Goal: Task Accomplishment & Management: Use online tool/utility

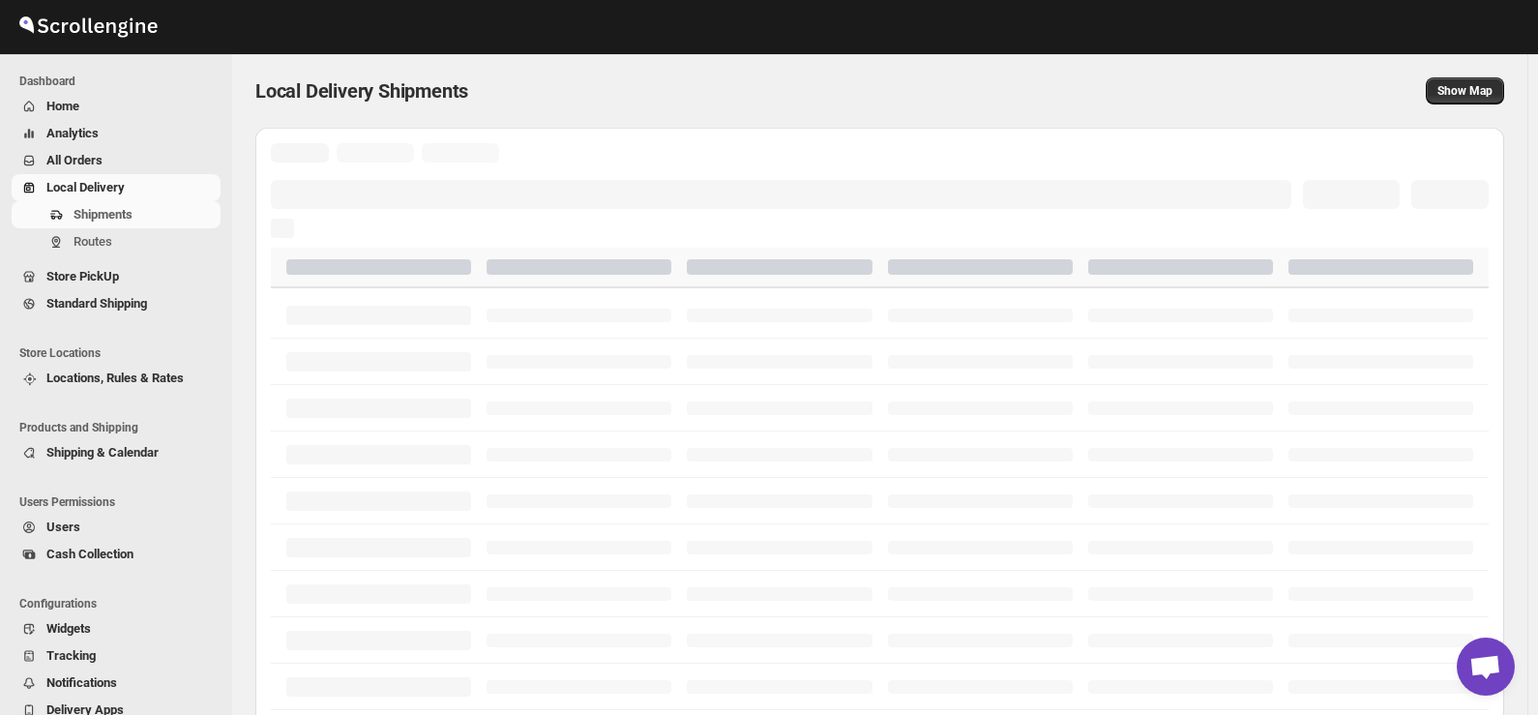
scroll to position [2544, 0]
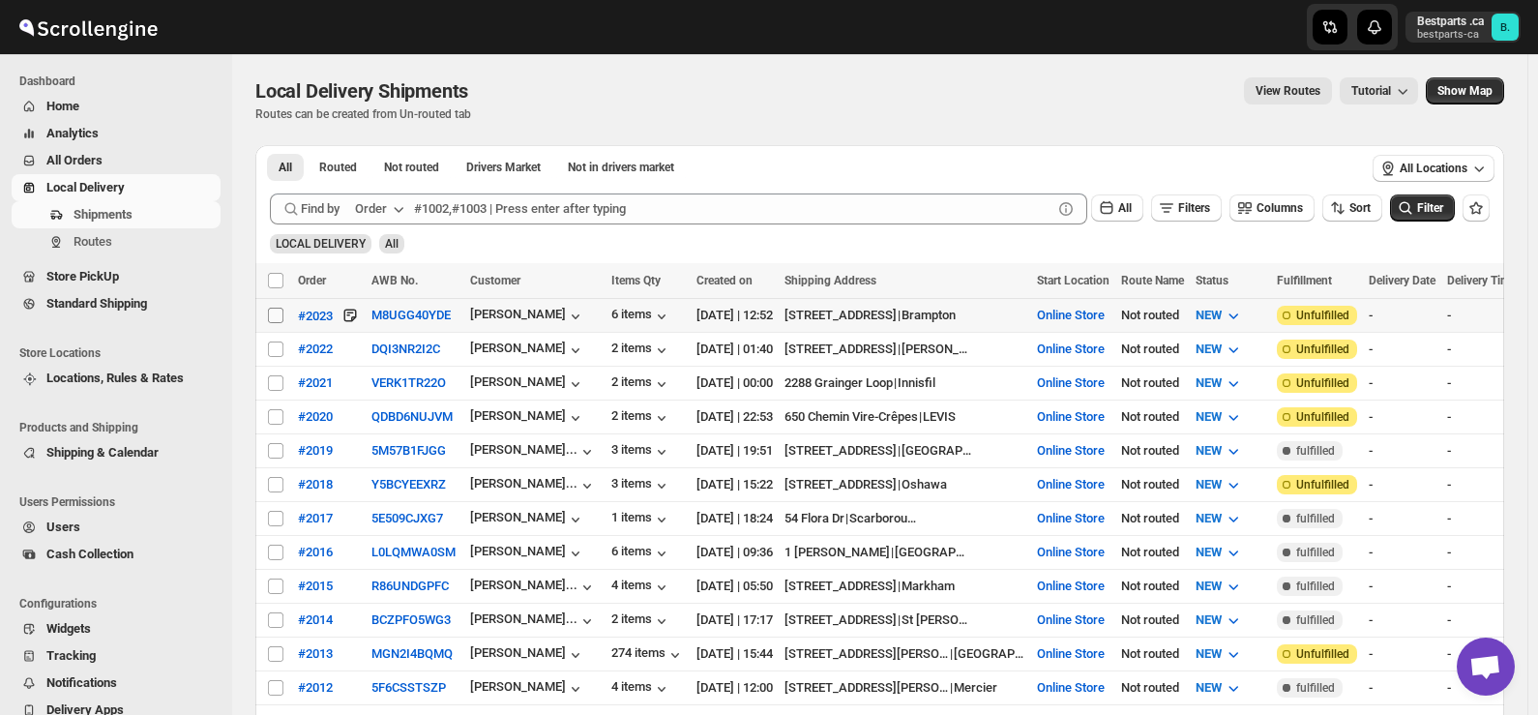
click at [274, 313] on input "Select shipment" at bounding box center [275, 315] width 15 height 15
checkbox input "true"
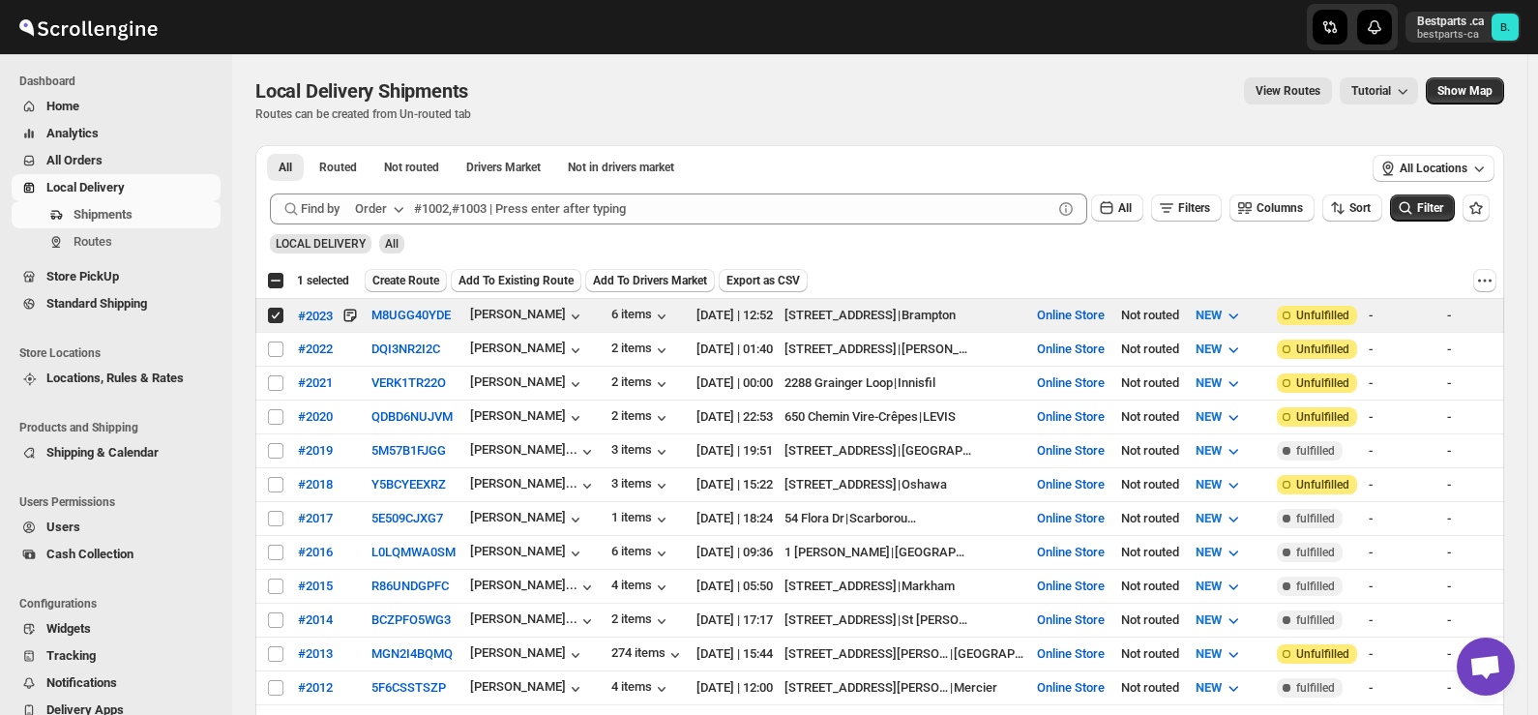
click at [421, 277] on span "Create Route" at bounding box center [405, 280] width 67 height 15
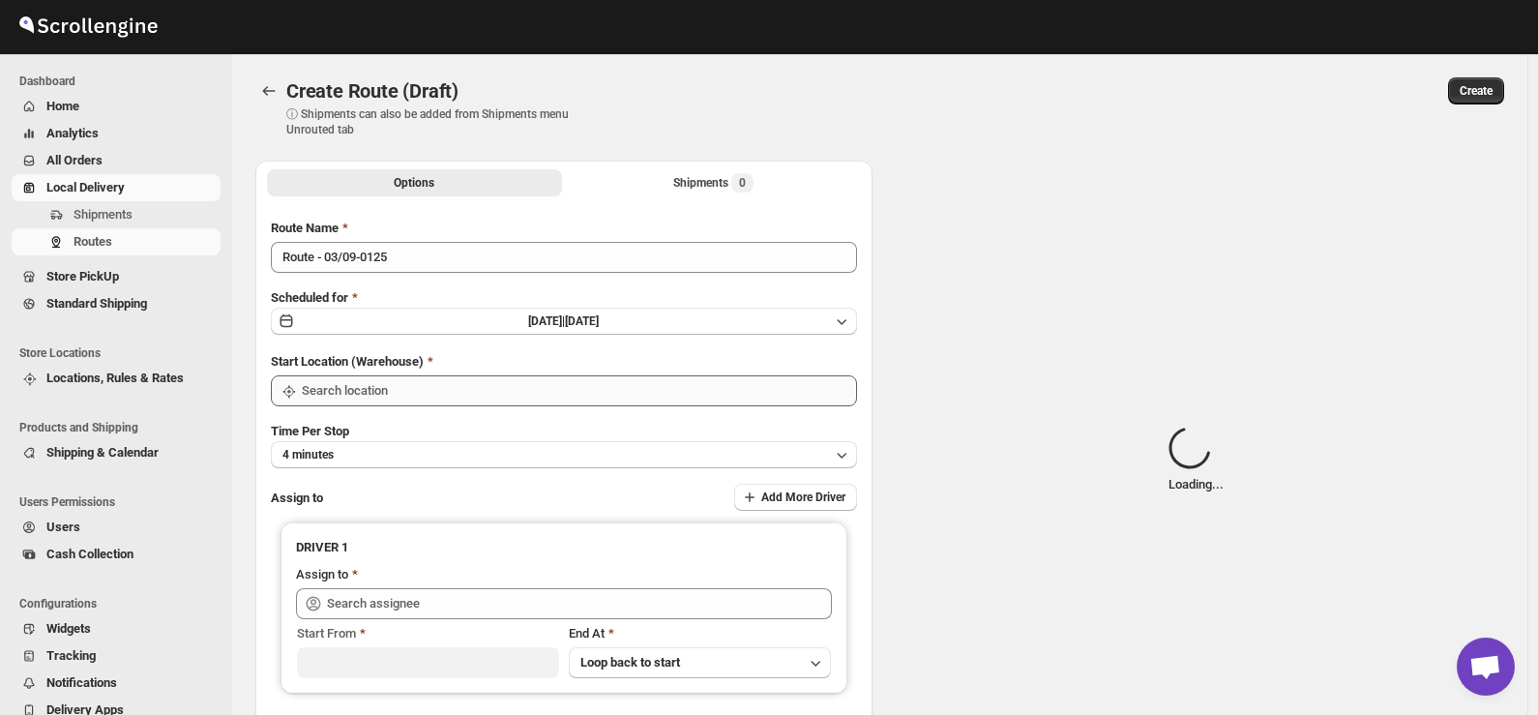
type input "Route - 03/09-0125"
type input "Online Store"
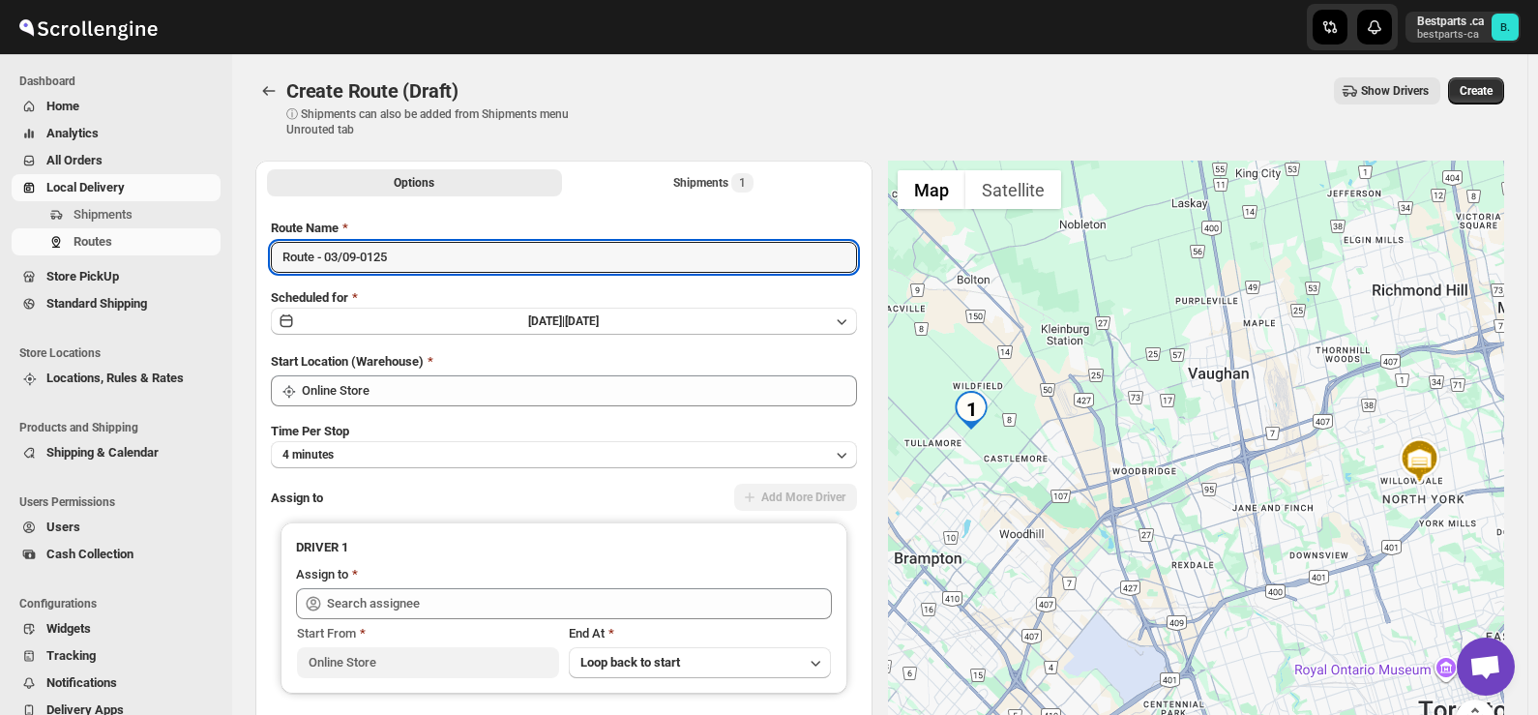
drag, startPoint x: 417, startPoint y: 260, endPoint x: 221, endPoint y: 252, distance: 195.5
click at [221, 252] on div "Skip to content Bestparts .ca bestparts-ca B. Dashboard Home Analytics All Orde…" at bounding box center [769, 457] width 1538 height 914
paste input "Navi [PERSON_NAME] [STREET_ADDRESS][PERSON_NAME] [PHONE_NUMBER]"
type input "Navi [PERSON_NAME] [STREET_ADDRESS][PERSON_NAME] [PHONE_NUMBER]"
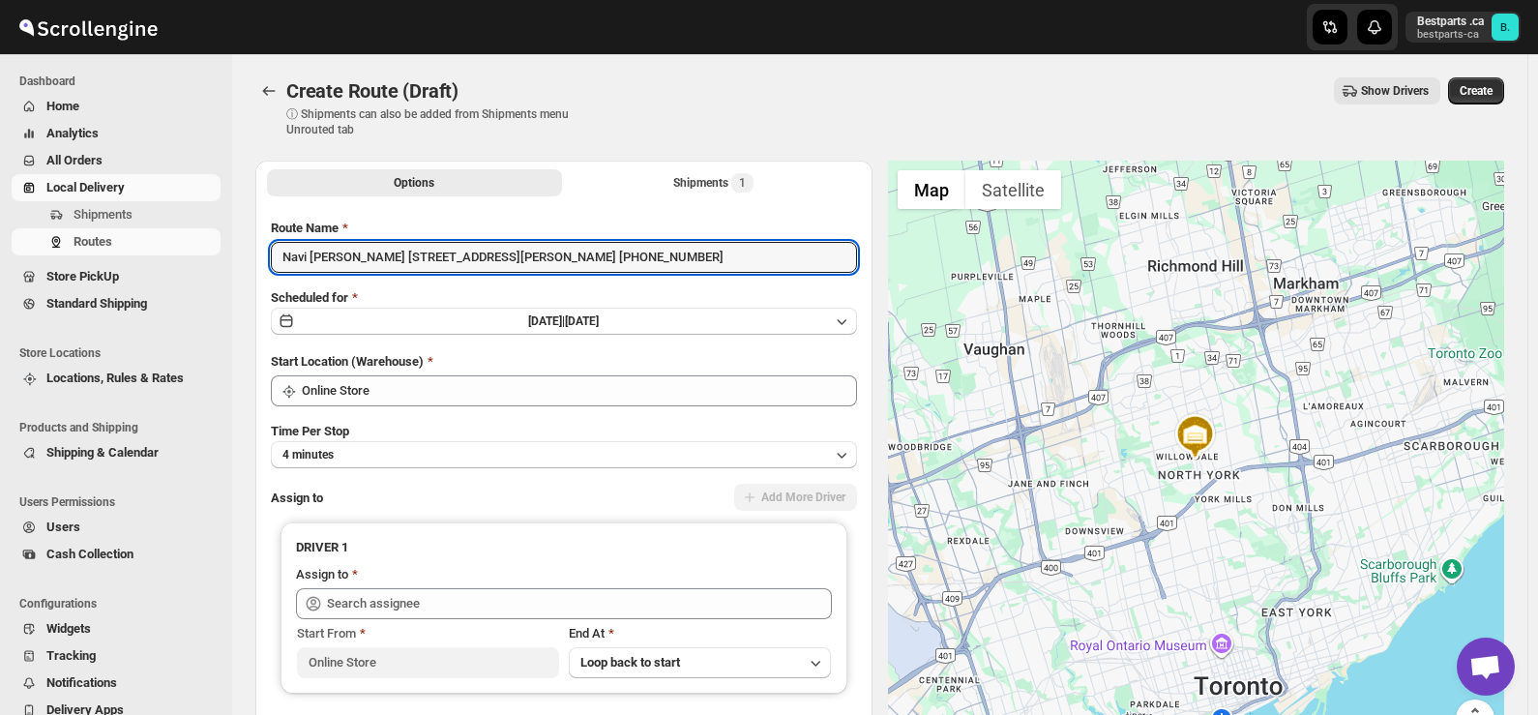
drag, startPoint x: 789, startPoint y: 262, endPoint x: 189, endPoint y: 258, distance: 600.6
click at [190, 259] on div "Skip to content Bestparts .ca bestparts-ca B. Dashboard Home Analytics All Orde…" at bounding box center [769, 457] width 1538 height 914
paste input "#2023"
type input "#2023"
click at [543, 329] on button "[DATE] | [DATE]" at bounding box center [564, 321] width 586 height 27
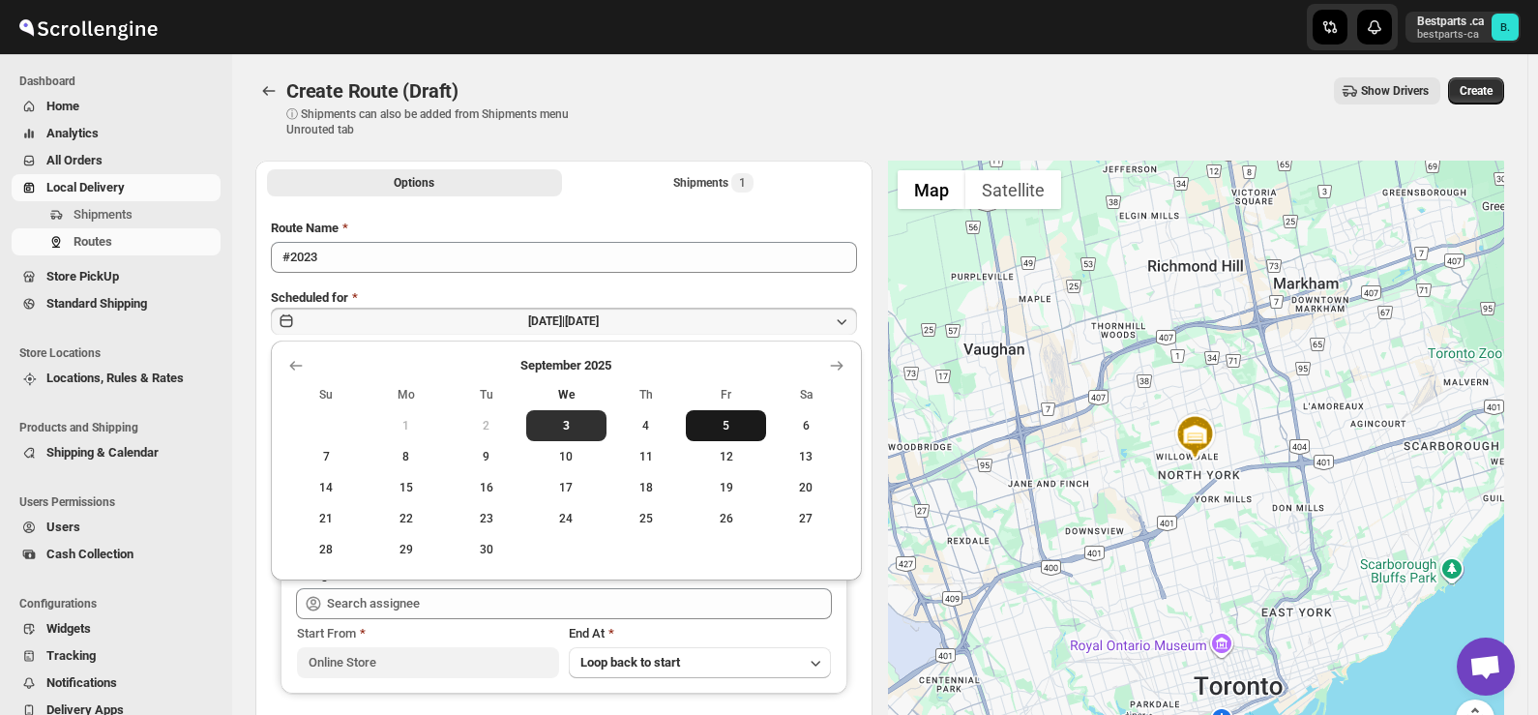
click at [715, 424] on span "5" at bounding box center [725, 425] width 65 height 15
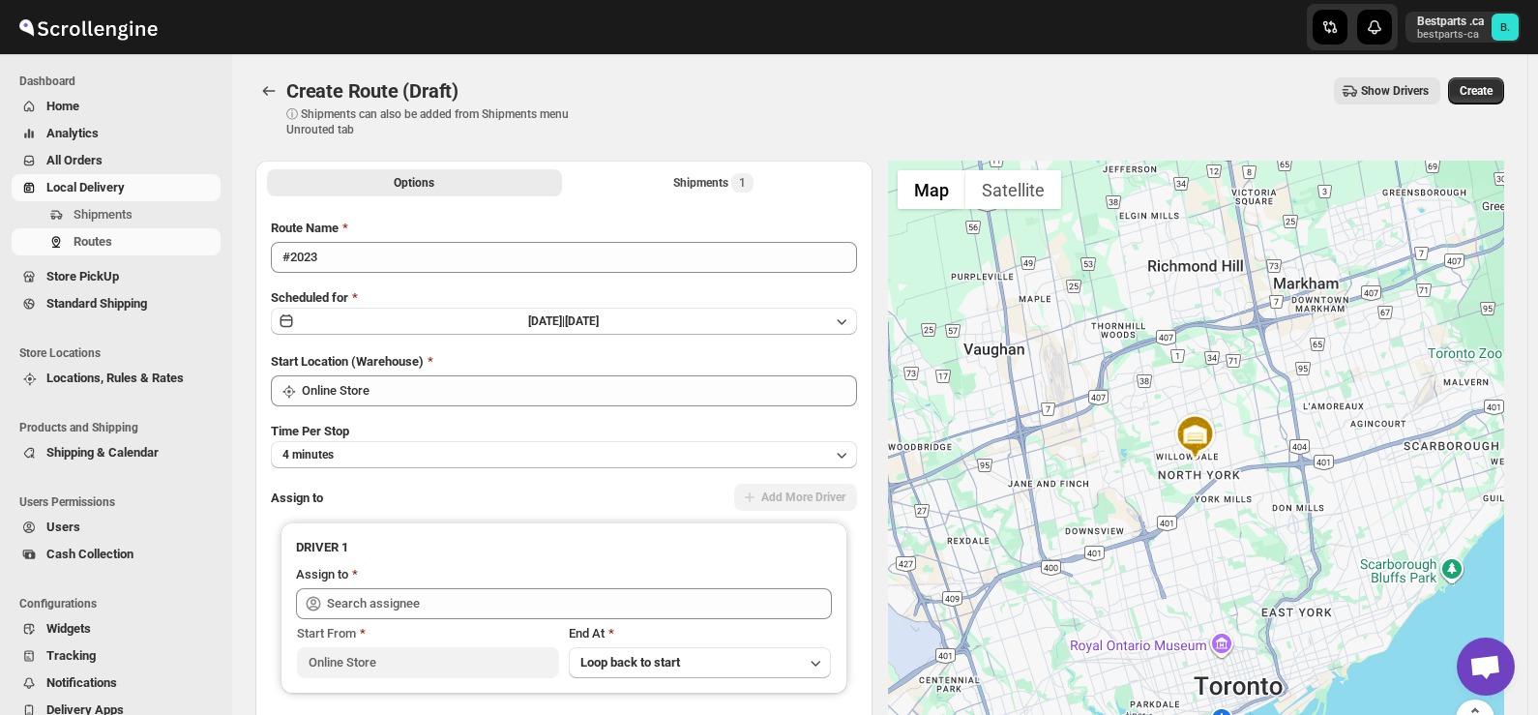
click at [708, 112] on div "Create Route (Draft) ⓘ Shipments can also be added from Shipments menu Unrouted…" at bounding box center [879, 107] width 1249 height 60
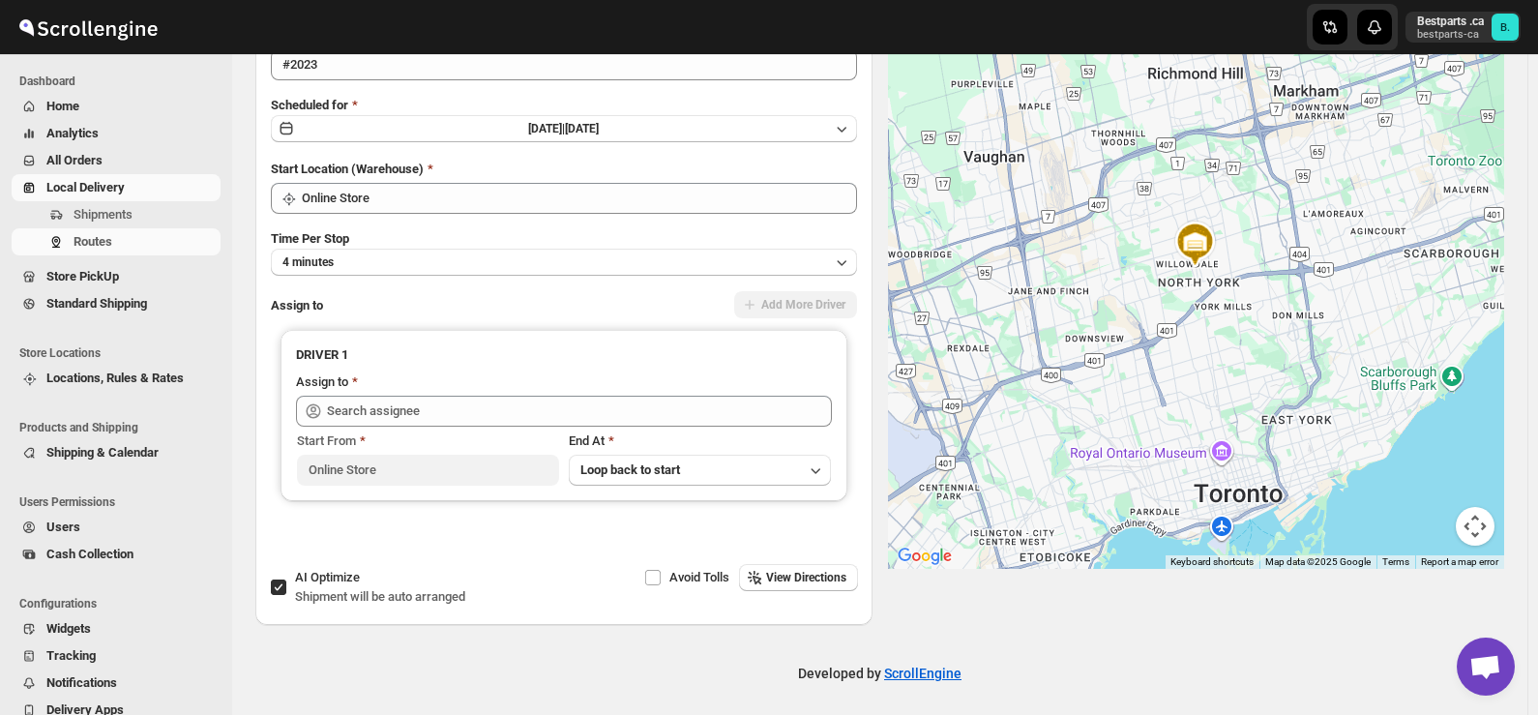
scroll to position [197, 0]
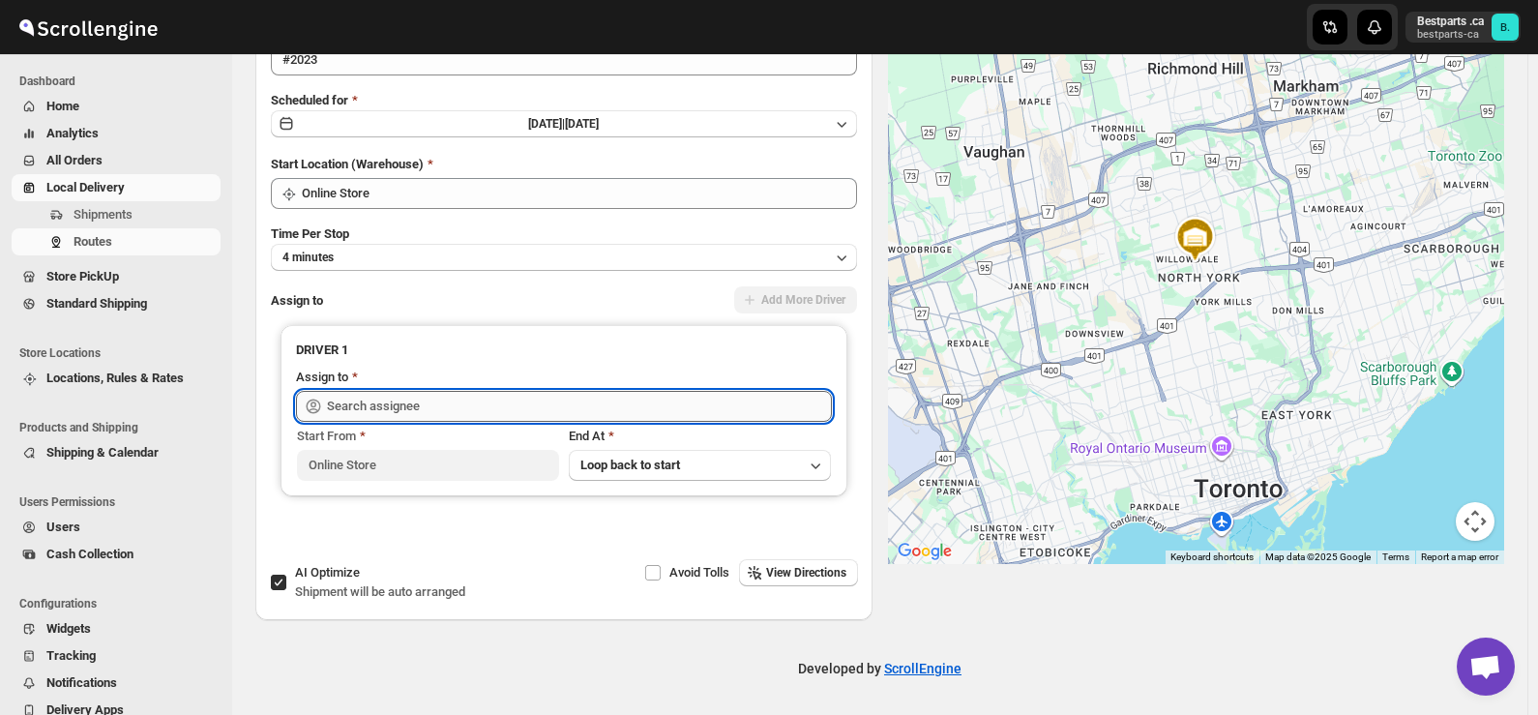
click at [487, 412] on input "text" at bounding box center [579, 406] width 505 height 31
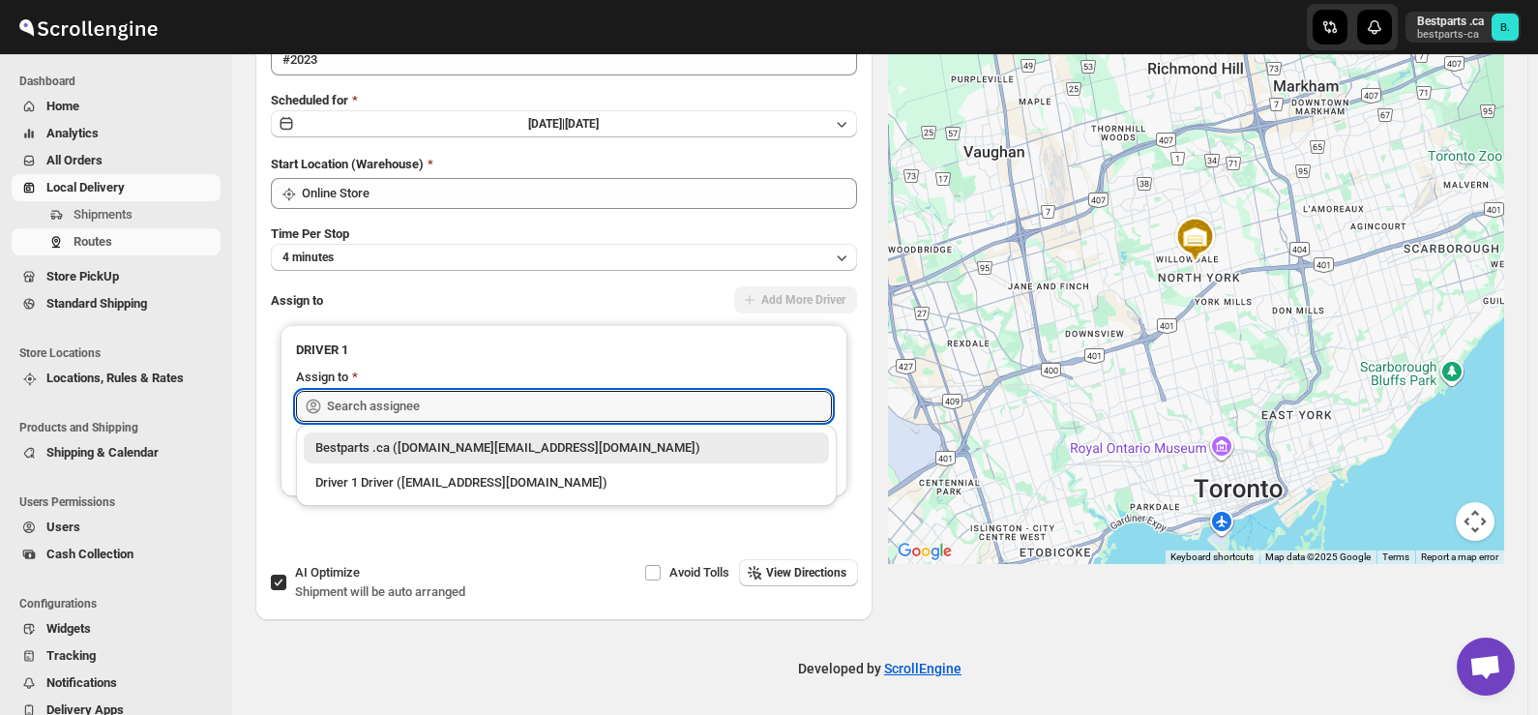
click at [469, 445] on div "Bestparts .ca ([DOMAIN_NAME][EMAIL_ADDRESS][DOMAIN_NAME])" at bounding box center [566, 447] width 502 height 19
type input "Bestparts .ca ([DOMAIN_NAME][EMAIL_ADDRESS][DOMAIN_NAME])"
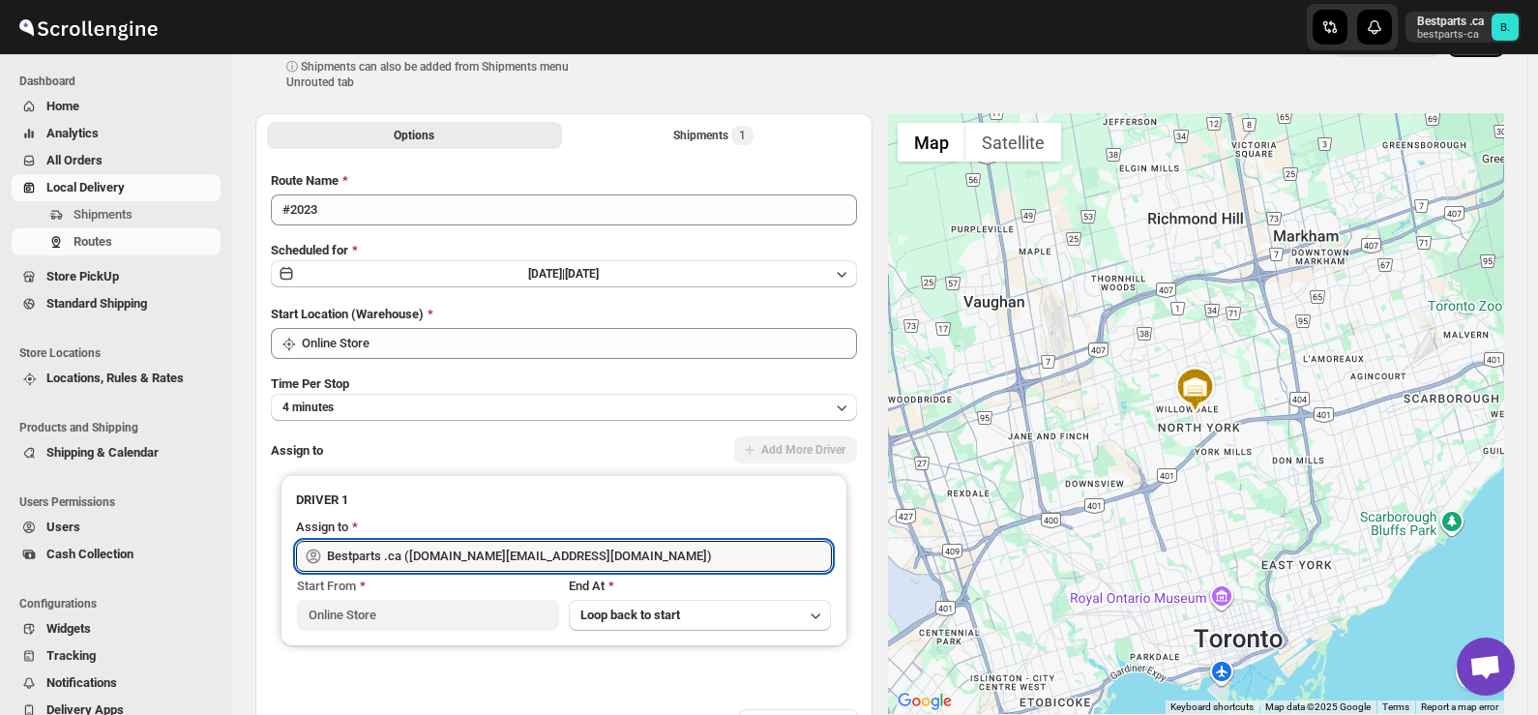
scroll to position [0, 0]
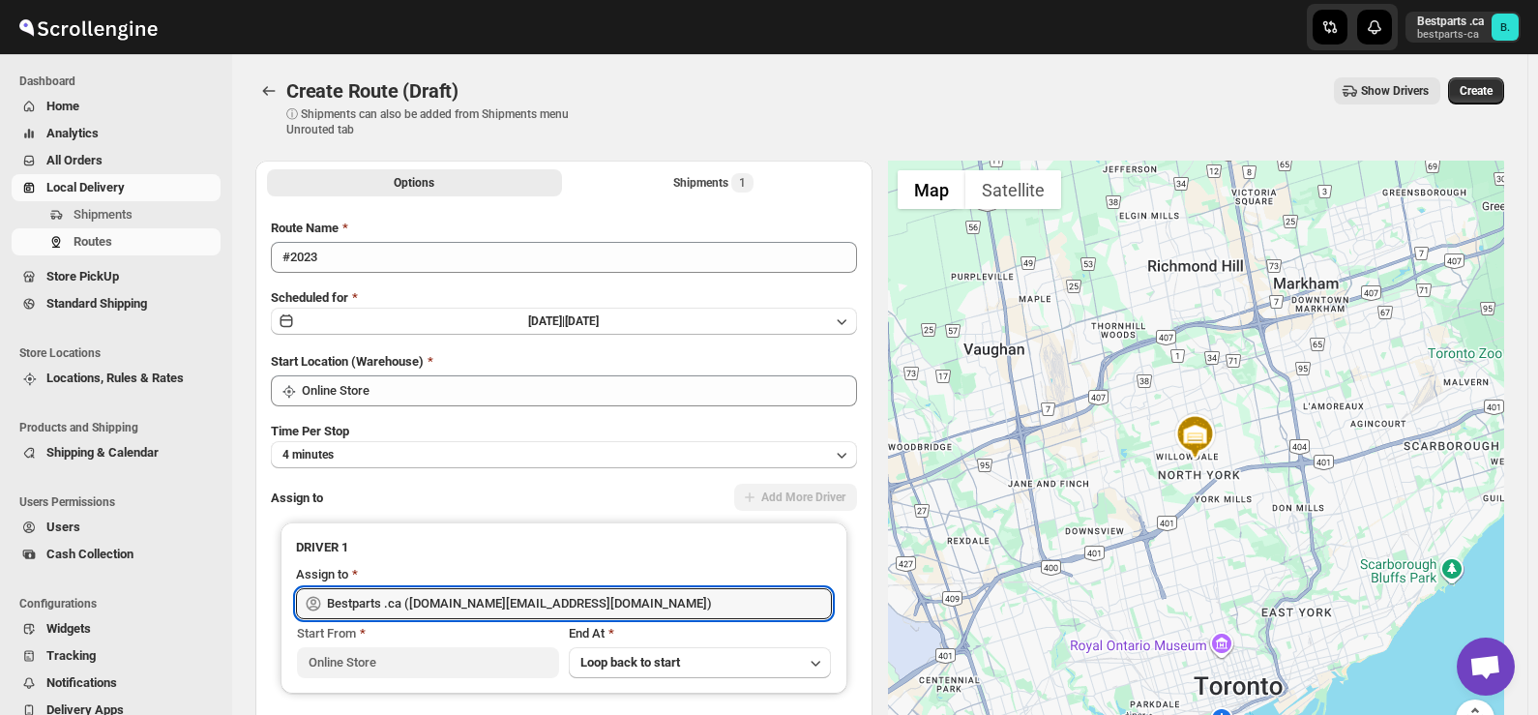
click at [796, 94] on div "Show Drivers" at bounding box center [1023, 90] width 834 height 27
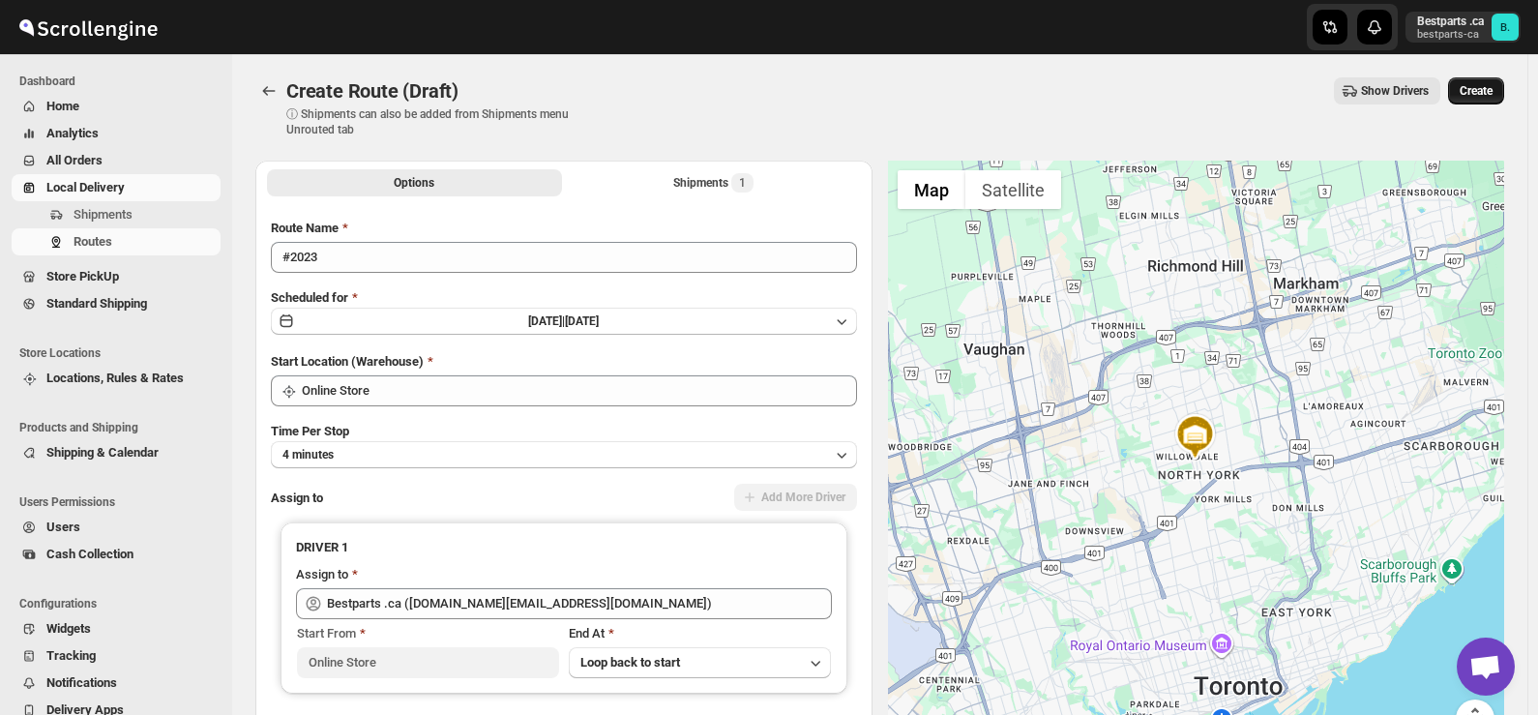
click at [1478, 89] on span "Create" at bounding box center [1475, 90] width 33 height 15
